Goal: Task Accomplishment & Management: Manage account settings

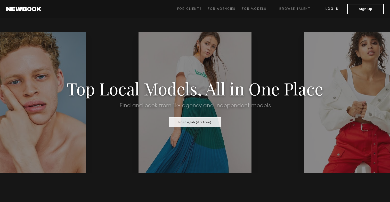
click at [329, 7] on link "Log in" at bounding box center [332, 9] width 30 height 6
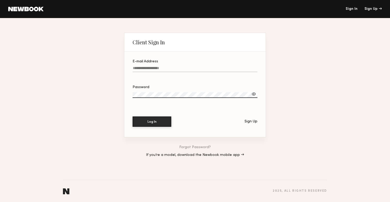
type input "**********"
click at [152, 122] on button "Log In" at bounding box center [152, 122] width 39 height 10
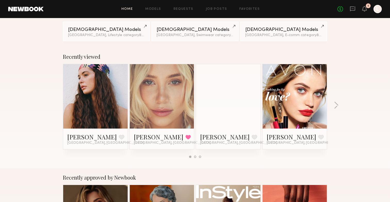
scroll to position [67, 0]
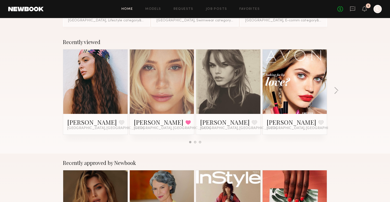
click at [219, 72] on link at bounding box center [228, 82] width 31 height 65
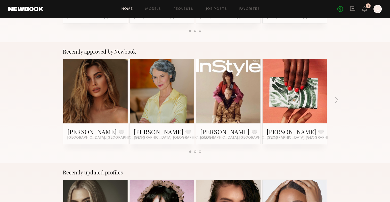
scroll to position [184, 0]
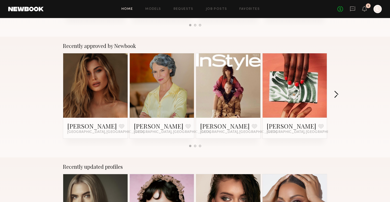
click at [337, 94] on button "button" at bounding box center [336, 95] width 5 height 9
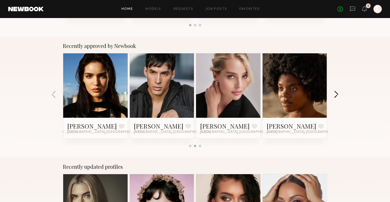
click at [337, 94] on button "button" at bounding box center [336, 95] width 5 height 9
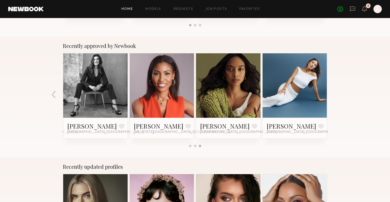
click at [337, 94] on div "Recently approved by Newbook Serena M. Favorite Los Angeles, CA Renee P. Favori…" at bounding box center [195, 97] width 390 height 121
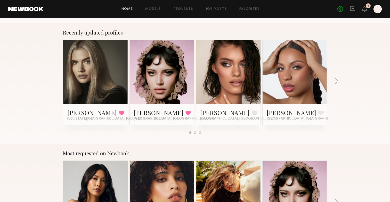
scroll to position [320, 0]
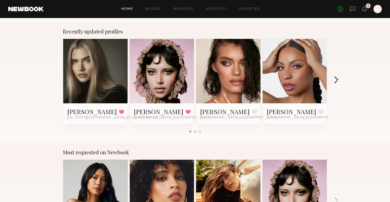
click at [337, 80] on button "button" at bounding box center [336, 80] width 5 height 9
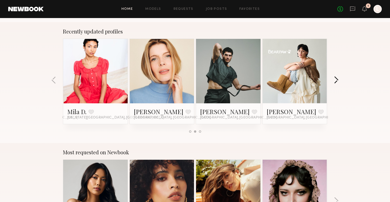
click at [337, 80] on button "button" at bounding box center [336, 80] width 5 height 9
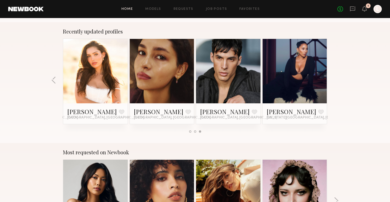
click at [337, 80] on div "Recently updated profiles Claire V. Favorited New York City, NY Jessie M. Favor…" at bounding box center [195, 82] width 390 height 121
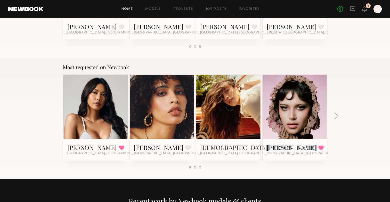
scroll to position [404, 0]
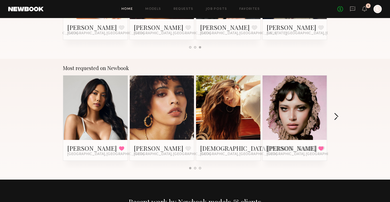
click at [337, 116] on button "button" at bounding box center [336, 117] width 5 height 9
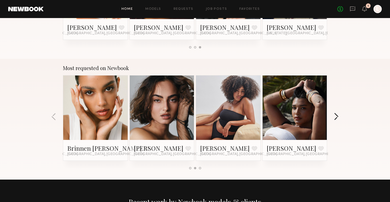
click at [337, 116] on button "button" at bounding box center [336, 117] width 5 height 9
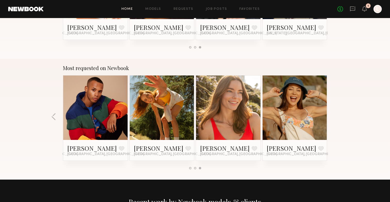
click at [337, 116] on div "Most requested on Newbook Ericka B. Favorited Los Angeles, CA Jesi L. Favorite …" at bounding box center [195, 119] width 390 height 121
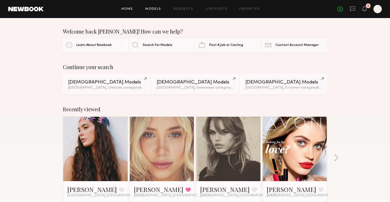
scroll to position [0, 0]
click at [157, 7] on link "Models" at bounding box center [153, 8] width 16 height 3
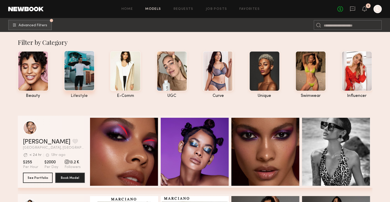
click at [80, 68] on div at bounding box center [79, 71] width 31 height 40
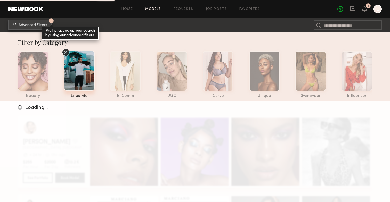
click at [40, 26] on span "Advanced Filters" at bounding box center [33, 25] width 29 height 4
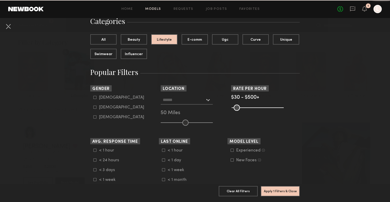
scroll to position [44, 0]
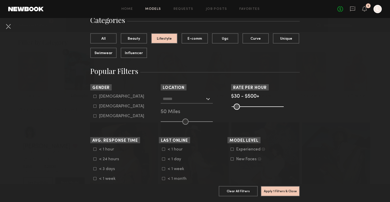
click at [95, 107] on icon at bounding box center [94, 106] width 3 height 3
type input "**"
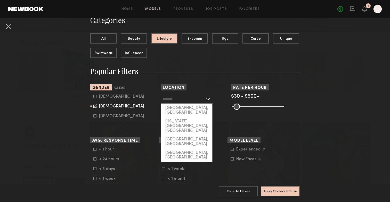
click at [180, 99] on input "text" at bounding box center [184, 98] width 42 height 9
click at [175, 108] on div "[GEOGRAPHIC_DATA], [GEOGRAPHIC_DATA]" at bounding box center [186, 110] width 51 height 13
type input "**********"
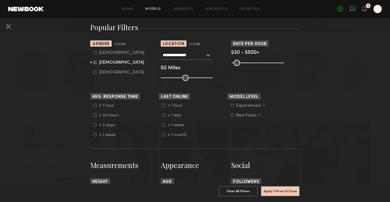
scroll to position [89, 0]
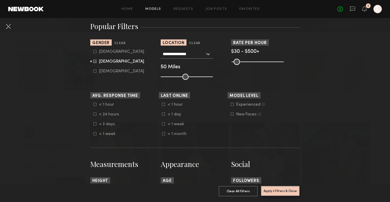
click at [277, 191] on button "Apply 3 Filters & Close" at bounding box center [280, 191] width 39 height 10
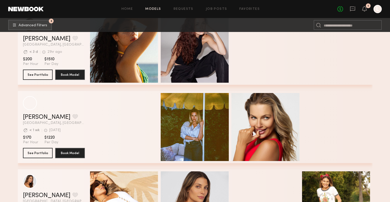
scroll to position [5050, 0]
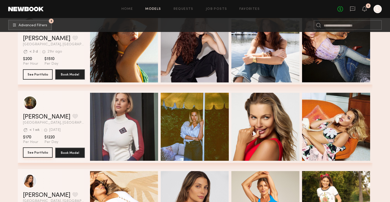
click at [39, 154] on button "See Portfolio" at bounding box center [38, 153] width 30 height 10
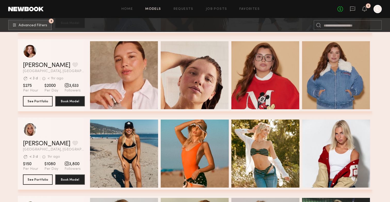
scroll to position [9494, 0]
click at [40, 179] on button "See Portfolio" at bounding box center [38, 179] width 30 height 10
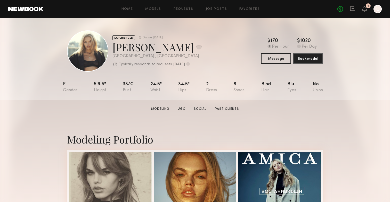
click at [153, 12] on div "Home Models Requests Job Posts Favorites Sign Out No fees up to $5,000 1 L" at bounding box center [213, 9] width 338 height 8
click at [153, 8] on link "Models" at bounding box center [153, 8] width 16 height 3
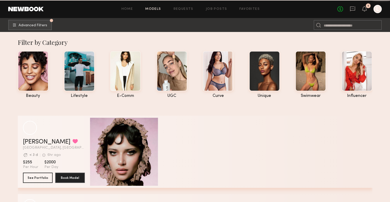
click at [378, 11] on div at bounding box center [378, 9] width 8 height 8
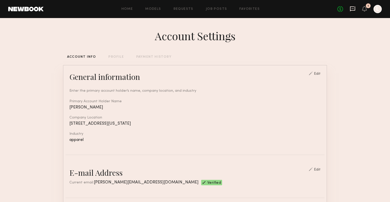
click at [352, 9] on icon at bounding box center [353, 9] width 6 height 6
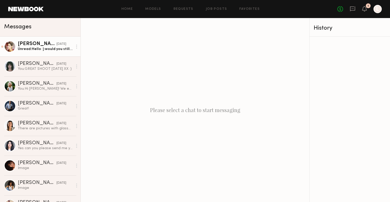
click at [34, 48] on div "Unread: Hello :) would you still Like to work together ?" at bounding box center [45, 49] width 55 height 5
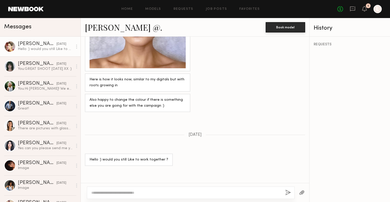
scroll to position [870, 0]
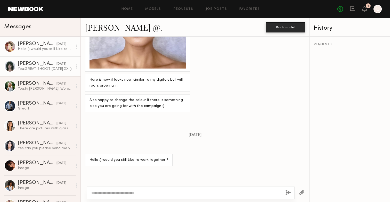
click at [35, 65] on div "Jessie M." at bounding box center [37, 63] width 39 height 5
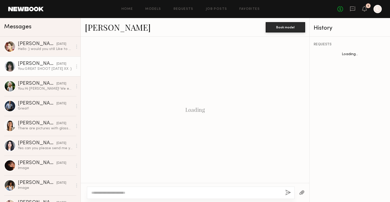
scroll to position [359, 0]
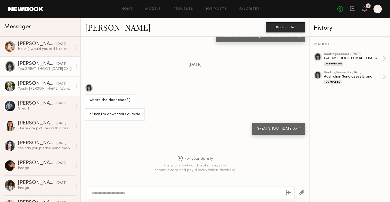
click at [36, 88] on div "You: Hi Foster! We emailed you the deets. Did you get it?" at bounding box center [45, 88] width 55 height 5
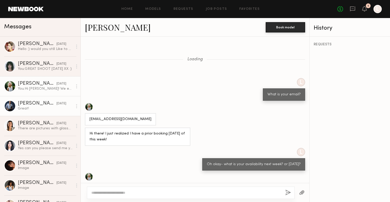
scroll to position [284, 0]
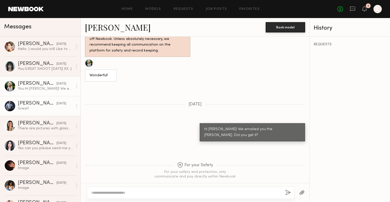
click at [36, 107] on div "Great!" at bounding box center [45, 108] width 55 height 5
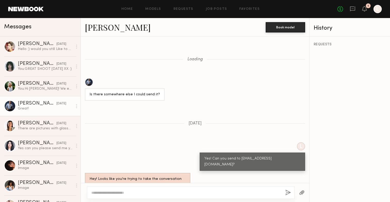
scroll to position [316, 0]
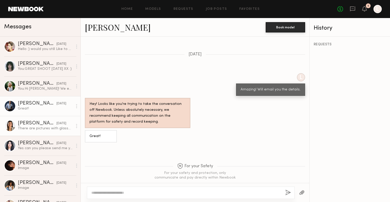
click at [36, 126] on div "There are pictures with glasses and shades." at bounding box center [45, 128] width 55 height 5
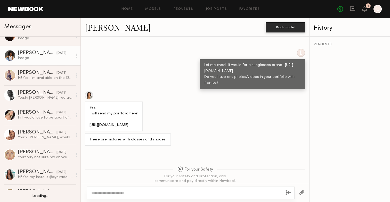
scroll to position [139, 0]
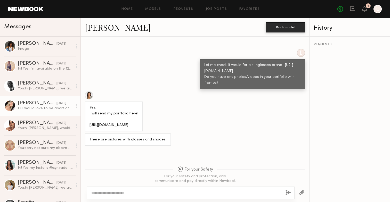
click at [31, 103] on div "Melani C." at bounding box center [37, 103] width 39 height 5
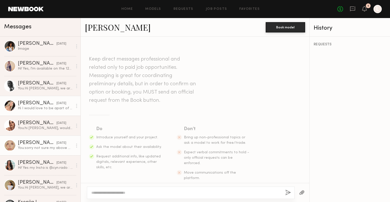
scroll to position [258, 0]
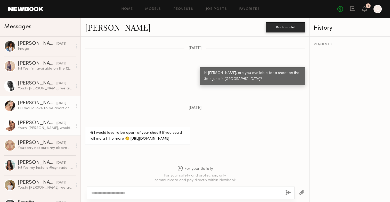
click at [31, 127] on div "You: hi Viktoria, would you be available for a shoot on the 30th June in LA?" at bounding box center [45, 128] width 55 height 5
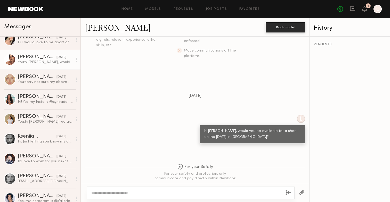
scroll to position [207, 0]
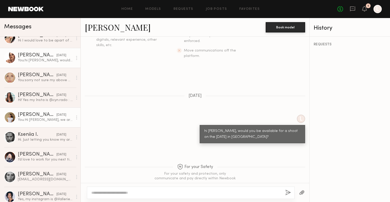
click at [32, 120] on div "You: Hi Deanna, we are shooting a new collection in LA mid May and would love t…" at bounding box center [45, 120] width 55 height 5
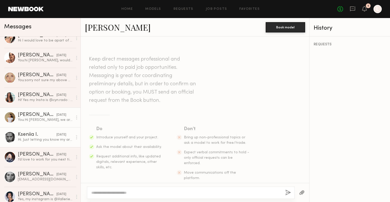
scroll to position [210, 0]
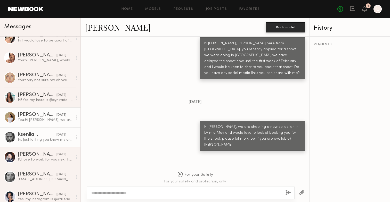
click at [31, 138] on div "Hi. Just letting you know my arrival dates. I’ll be in LA from February 17th ti…" at bounding box center [45, 140] width 55 height 5
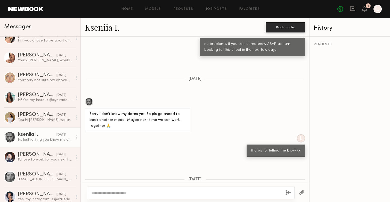
scroll to position [314, 0]
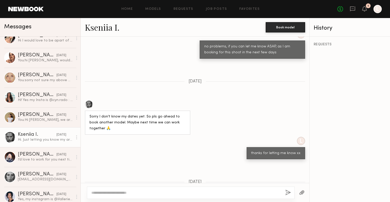
click at [109, 29] on link "Kseniia I." at bounding box center [102, 27] width 35 height 11
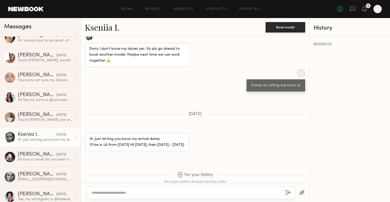
scroll to position [381, 0]
click at [27, 160] on div "I’d love to work for you next time u in NYC" at bounding box center [45, 159] width 55 height 5
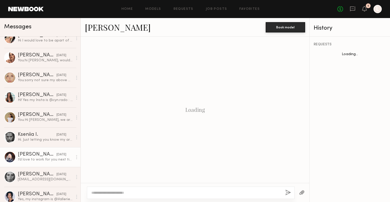
scroll to position [218, 0]
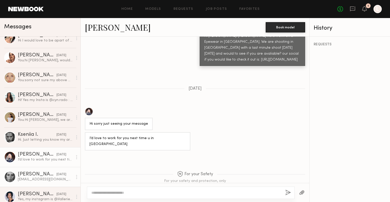
click at [29, 176] on div "Enya K." at bounding box center [37, 174] width 39 height 5
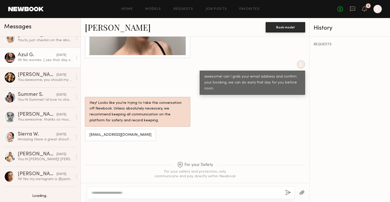
scroll to position [469, 0]
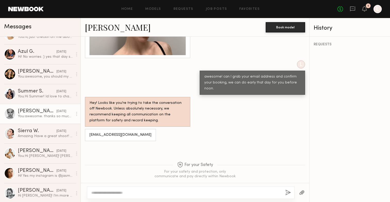
click at [29, 115] on div "You: awesome. thanks so much xx" at bounding box center [45, 116] width 55 height 5
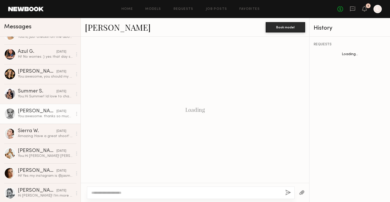
scroll to position [257, 0]
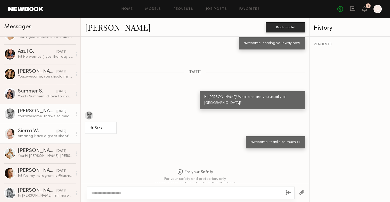
click at [29, 135] on div "Amazing Have a great shoot! Can’t wait to see the pics" at bounding box center [45, 136] width 55 height 5
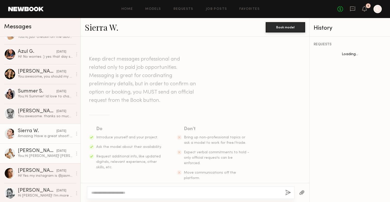
scroll to position [293, 0]
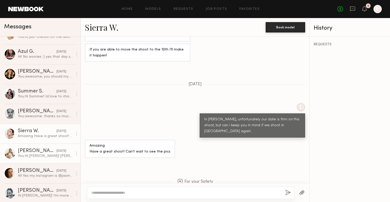
click at [30, 155] on div "You: Hi Adelina! Linda here from Otra Eyewear in Australia. We are shooting in …" at bounding box center [45, 156] width 55 height 5
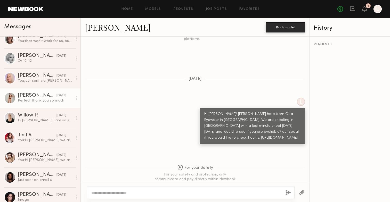
scroll to position [746, 0]
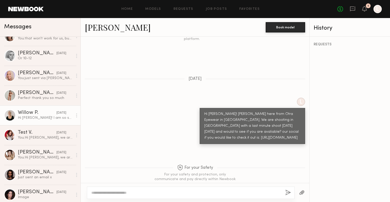
click at [29, 114] on div "Willow P." at bounding box center [37, 112] width 39 height 5
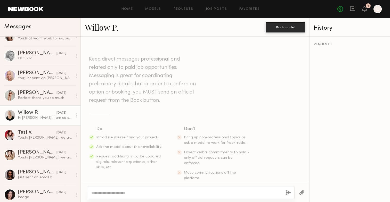
click at [107, 29] on link "Willow P." at bounding box center [102, 27] width 34 height 11
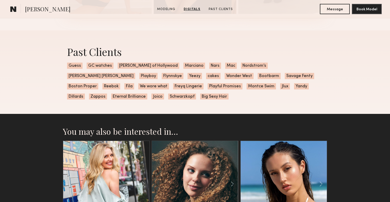
scroll to position [712, 0]
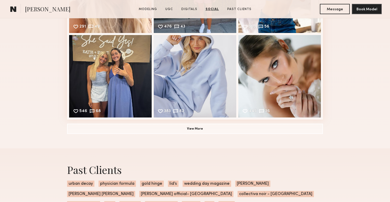
scroll to position [1588, 0]
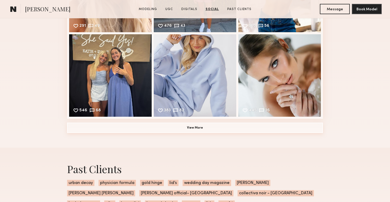
click at [203, 127] on button "View More" at bounding box center [195, 128] width 256 height 10
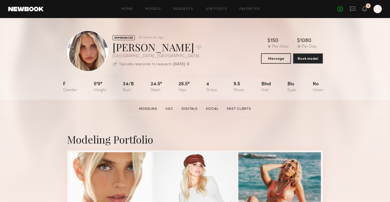
scroll to position [0, 0]
drag, startPoint x: 113, startPoint y: 47, endPoint x: 141, endPoint y: 49, distance: 28.4
click at [141, 49] on div "[PERSON_NAME] Favorite" at bounding box center [156, 47] width 89 height 14
copy div "Allea S"
